Goal: Check status: Check status

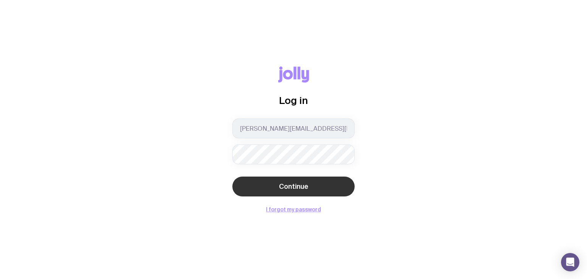
click at [315, 190] on button "Continue" at bounding box center [293, 187] width 122 height 20
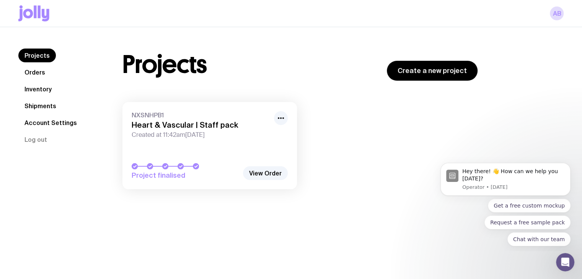
click at [173, 170] on div "Project finalised" at bounding box center [210, 171] width 156 height 17
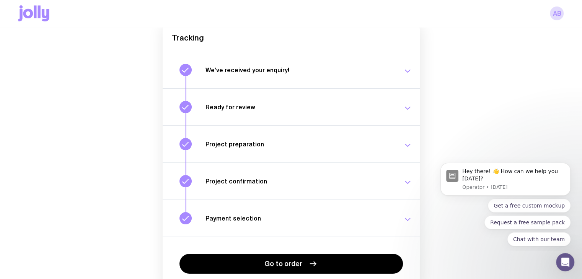
scroll to position [118, 0]
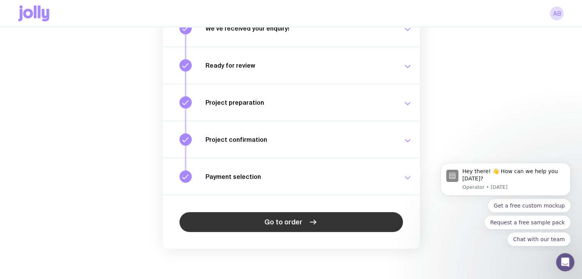
click at [382, 225] on link "Go to order" at bounding box center [290, 222] width 223 height 20
